Goal: Task Accomplishment & Management: Manage account settings

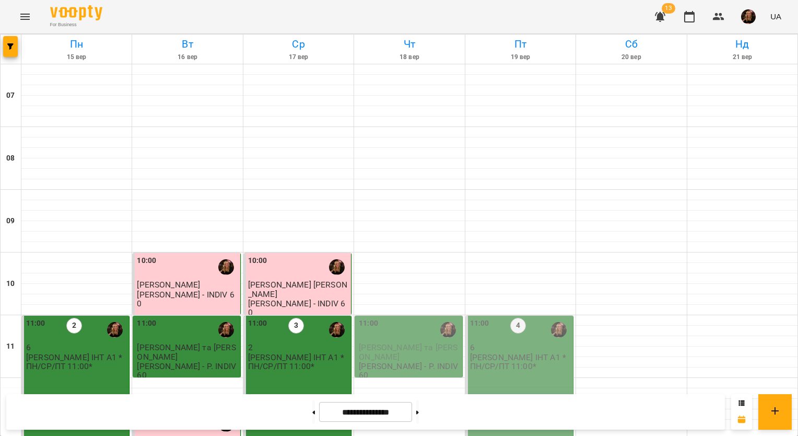
scroll to position [418, 0]
click at [419, 412] on button at bounding box center [417, 411] width 3 height 23
type input "**********"
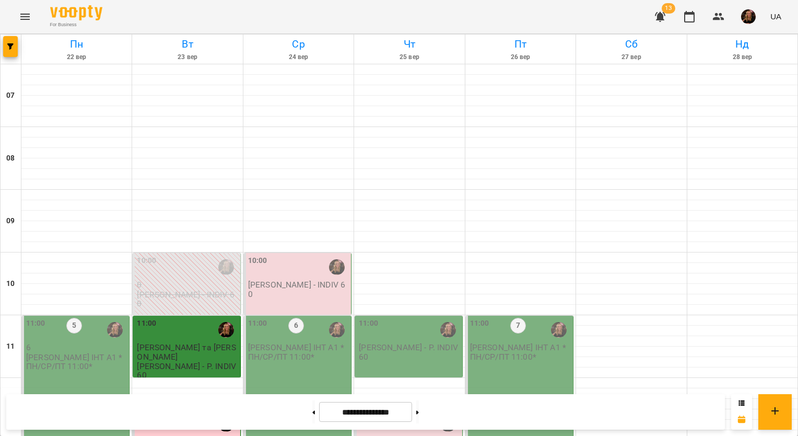
scroll to position [627, 0]
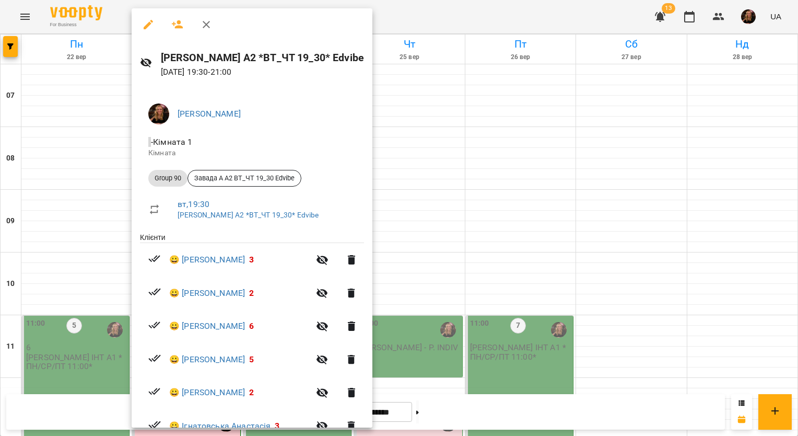
scroll to position [0, 0]
click at [147, 27] on icon "button" at bounding box center [148, 24] width 9 height 9
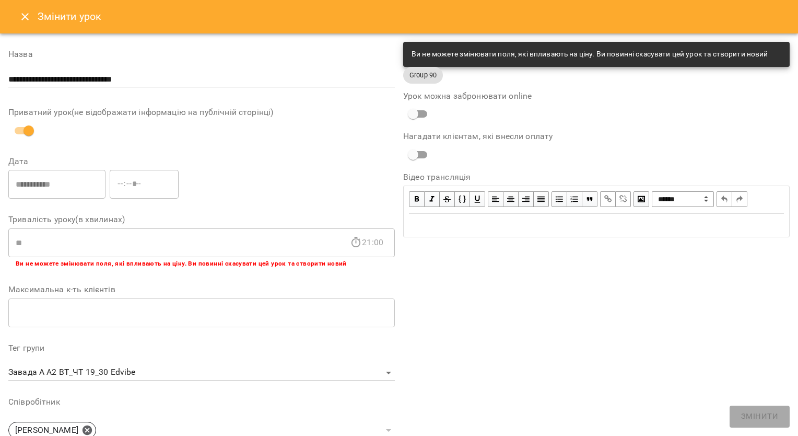
click at [28, 17] on icon "Close" at bounding box center [25, 16] width 13 height 13
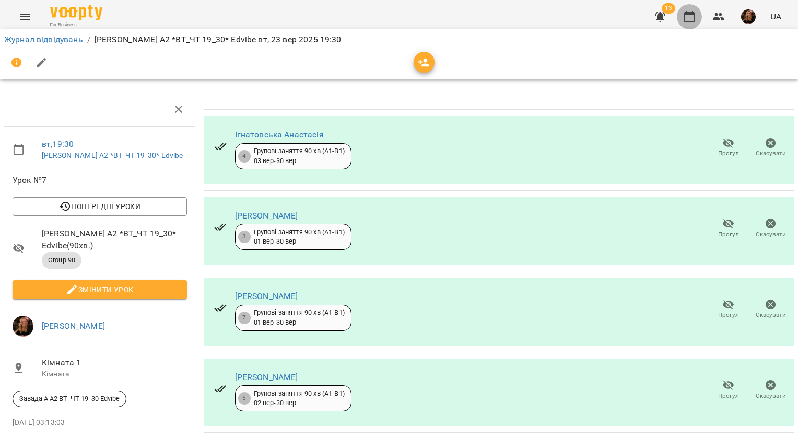
click at [688, 17] on icon "button" at bounding box center [689, 16] width 13 height 13
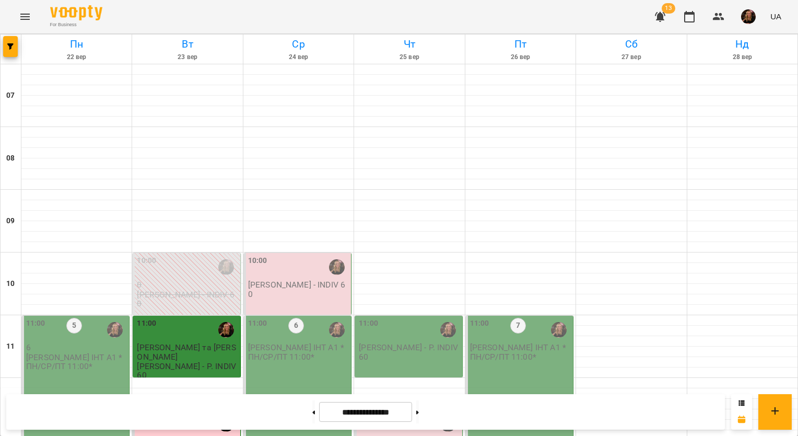
scroll to position [366, 0]
click at [312, 408] on button at bounding box center [313, 411] width 3 height 23
type input "**********"
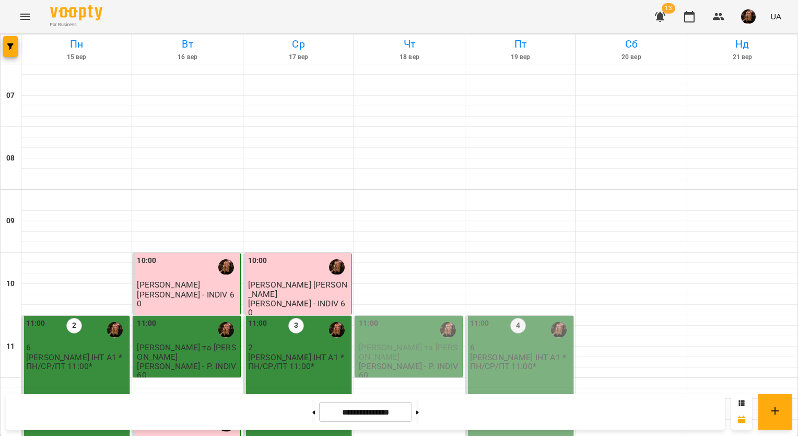
scroll to position [261, 0]
